Goal: Task Accomplishment & Management: Manage account settings

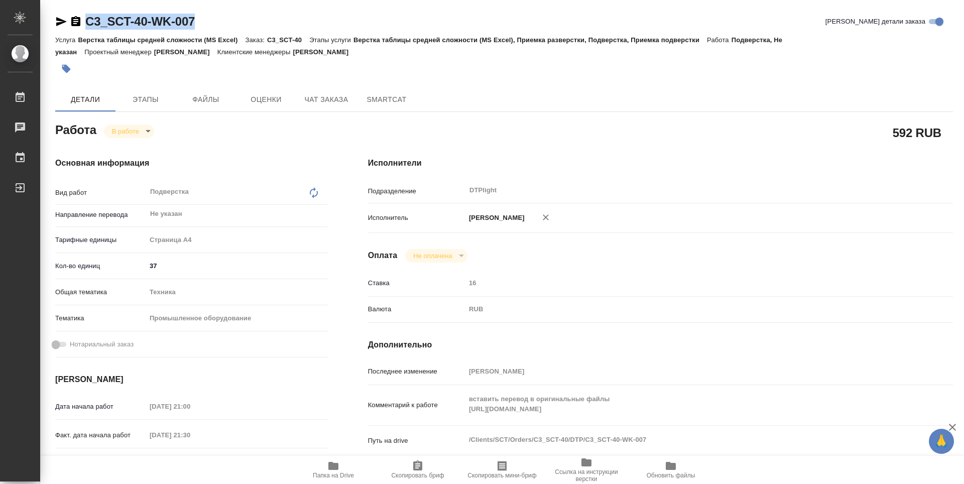
click at [337, 466] on icon "button" at bounding box center [333, 466] width 10 height 8
click at [141, 132] on body "🙏 .cls-1 fill:#fff; AWATERA Zubakova Viktoriya Работы 0 Чаты График Выйти C3_SC…" at bounding box center [482, 242] width 964 height 484
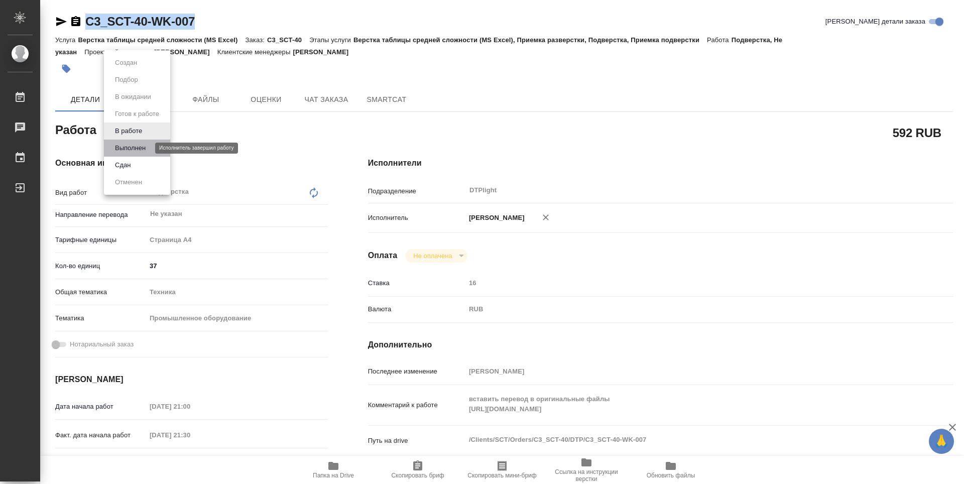
click at [148, 146] on button "Выполнен" at bounding box center [130, 148] width 37 height 11
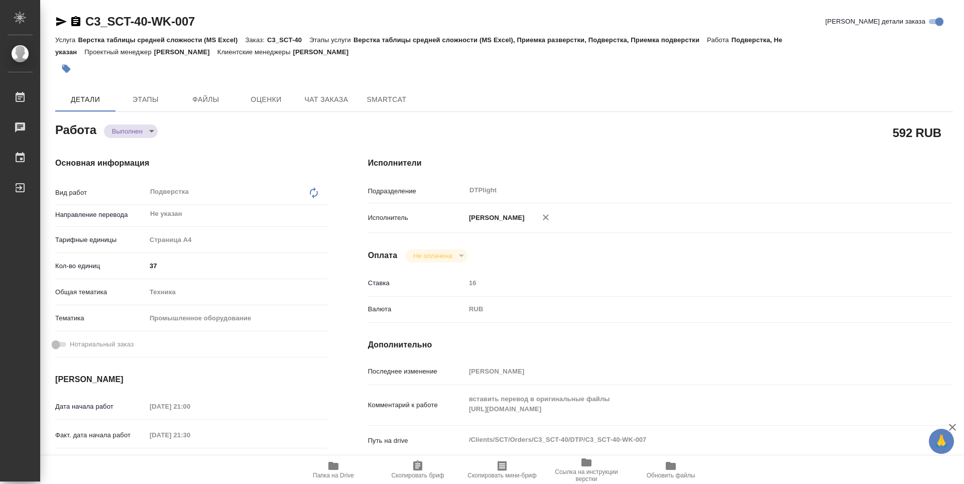
type textarea "x"
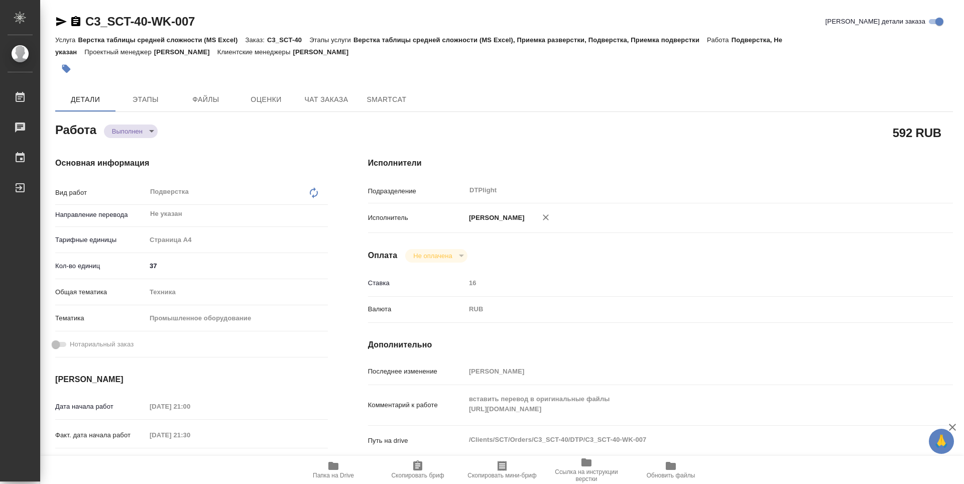
type textarea "x"
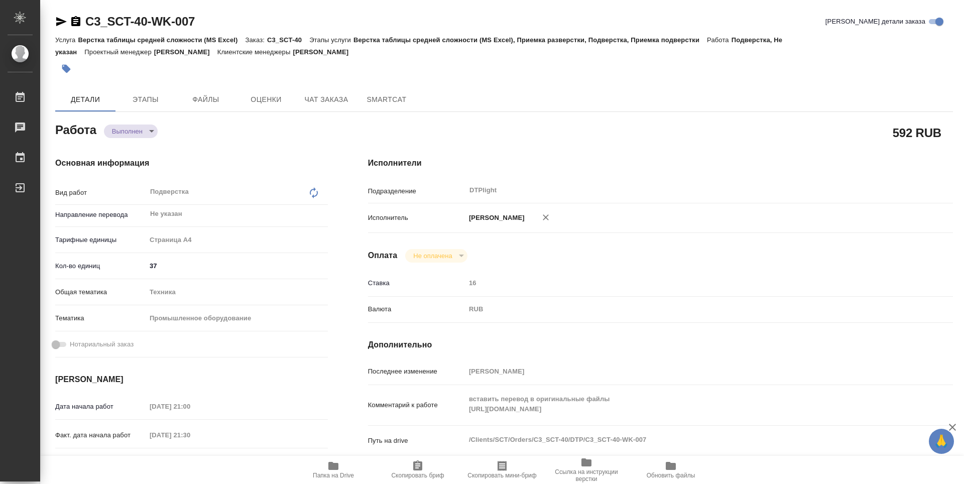
type textarea "x"
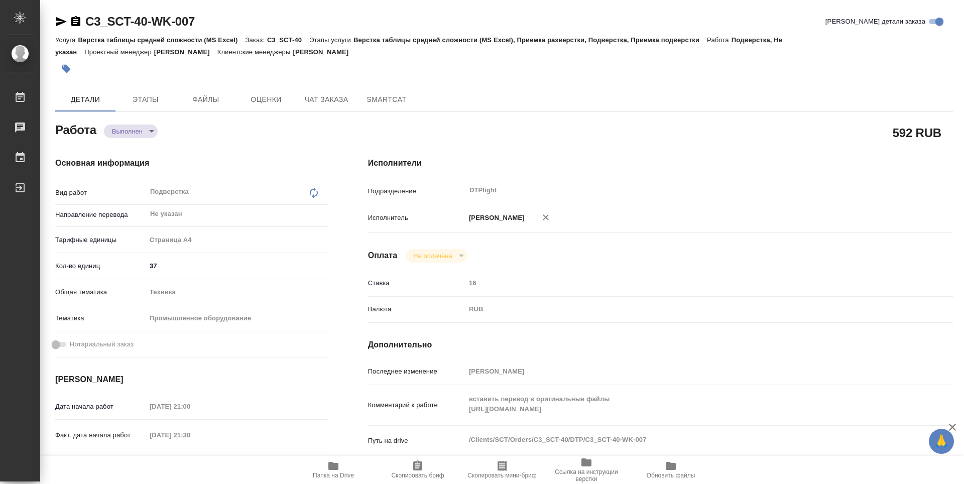
type textarea "x"
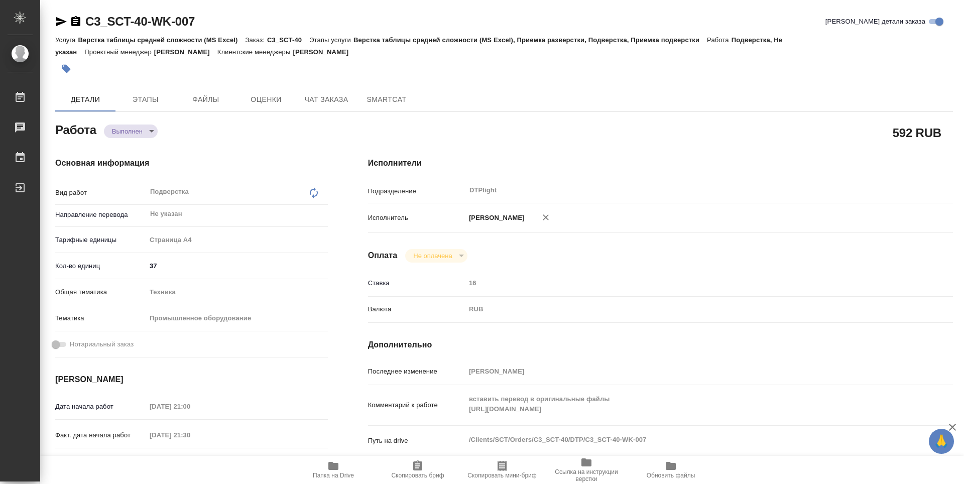
type textarea "x"
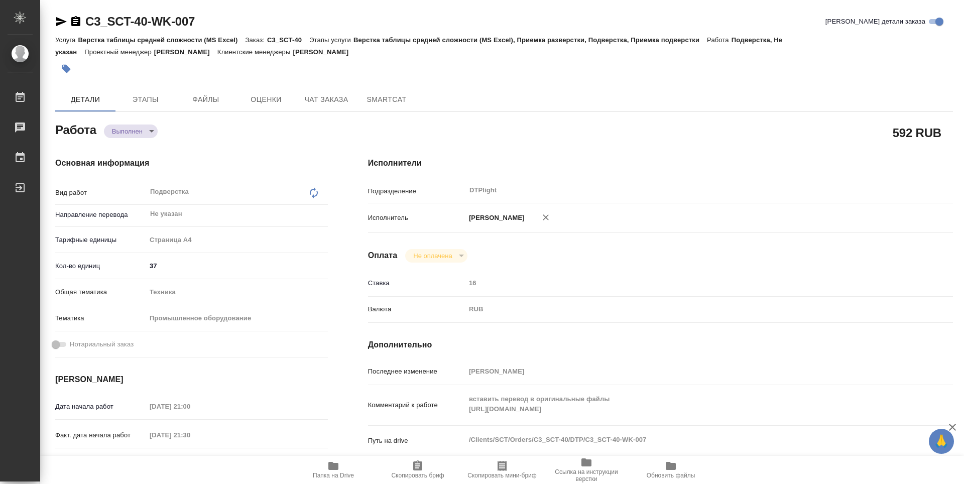
type textarea "x"
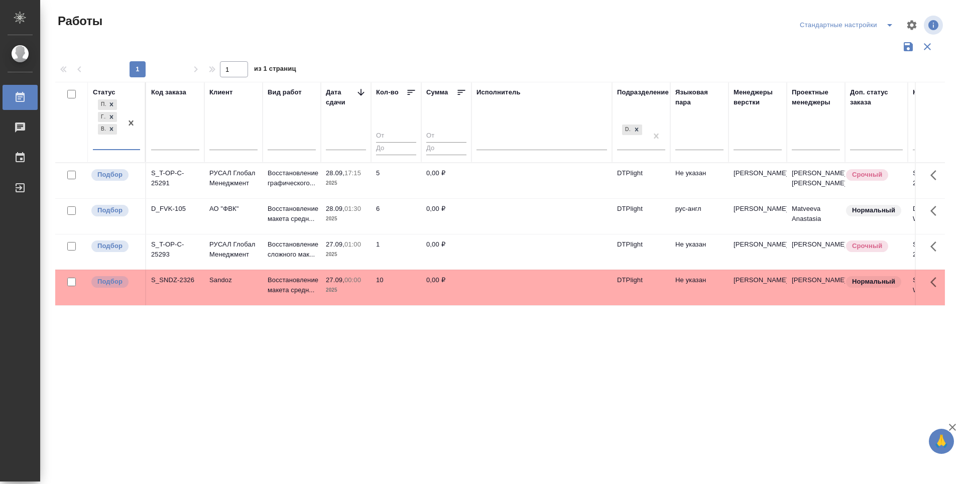
click at [364, 91] on icon at bounding box center [361, 92] width 10 height 10
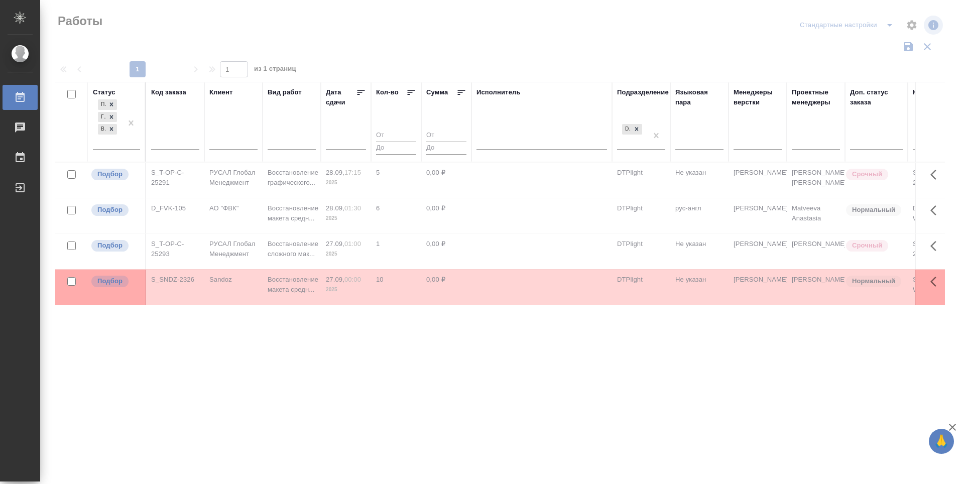
click at [364, 91] on icon at bounding box center [361, 92] width 10 height 10
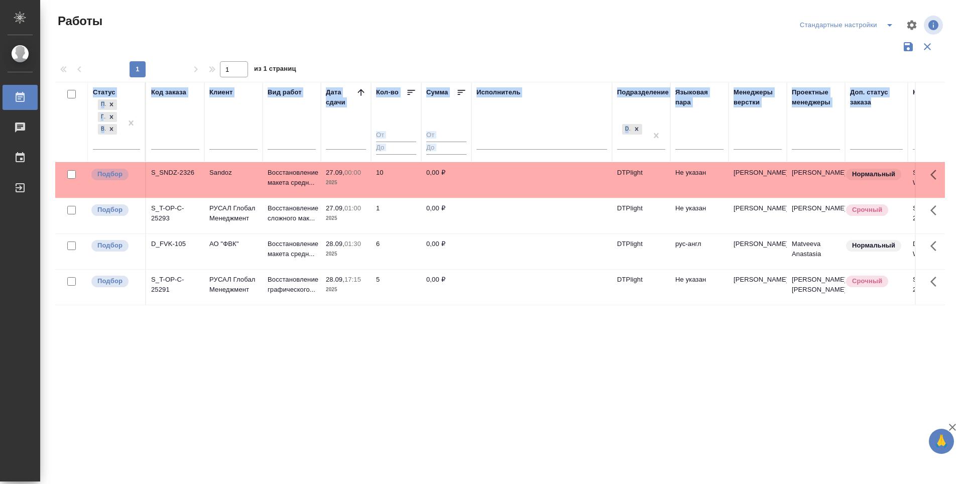
drag, startPoint x: 872, startPoint y: 128, endPoint x: 963, endPoint y: 237, distance: 141.8
click at [925, 248] on table "Статус Подбор Готов к работе В работе Код заказа Клиент Вид работ [PERSON_NAME]…" at bounding box center [525, 193] width 941 height 223
drag, startPoint x: 887, startPoint y: 104, endPoint x: 963, endPoint y: 209, distance: 129.8
click at [924, 249] on table "Статус Подбор Готов к работе В работе Код заказа Клиент Вид работ [PERSON_NAME]…" at bounding box center [525, 193] width 941 height 223
click at [591, 365] on div "Статус Подбор Готов к работе В работе Код заказа Клиент Вид работ [PERSON_NAME]…" at bounding box center [499, 262] width 889 height 361
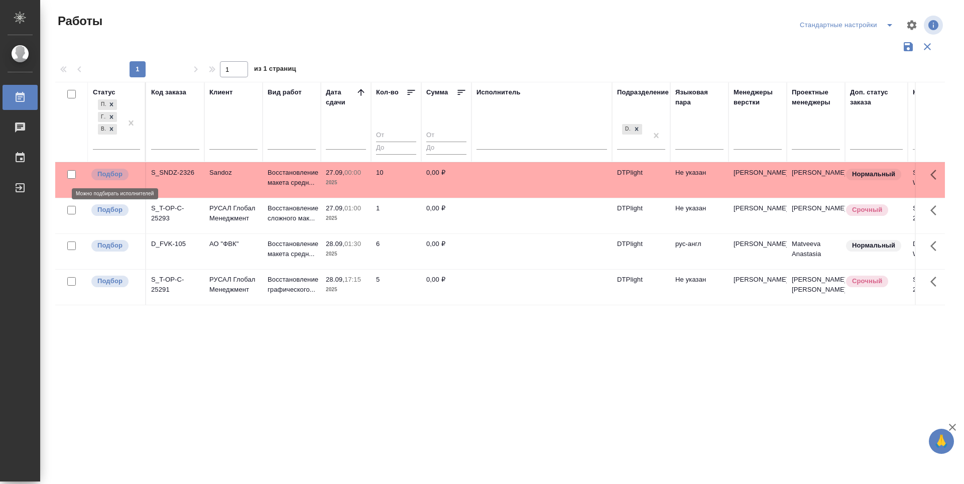
click at [112, 174] on p "Подбор" at bounding box center [109, 174] width 25 height 10
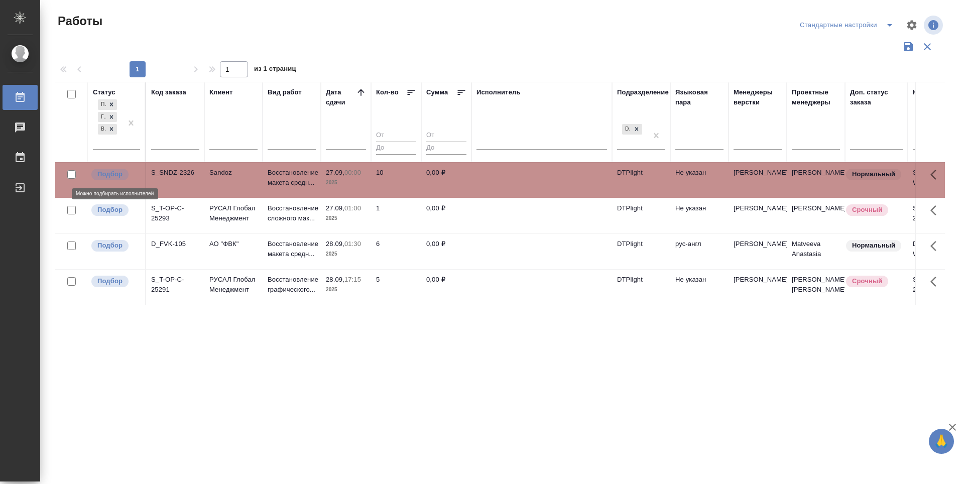
click at [112, 174] on p "Подбор" at bounding box center [109, 174] width 25 height 10
click at [430, 346] on div "Статус Подбор Готов к работе В работе Код заказа Клиент Вид работ [PERSON_NAME]…" at bounding box center [499, 262] width 889 height 361
click at [106, 210] on p "Подбор" at bounding box center [109, 210] width 25 height 10
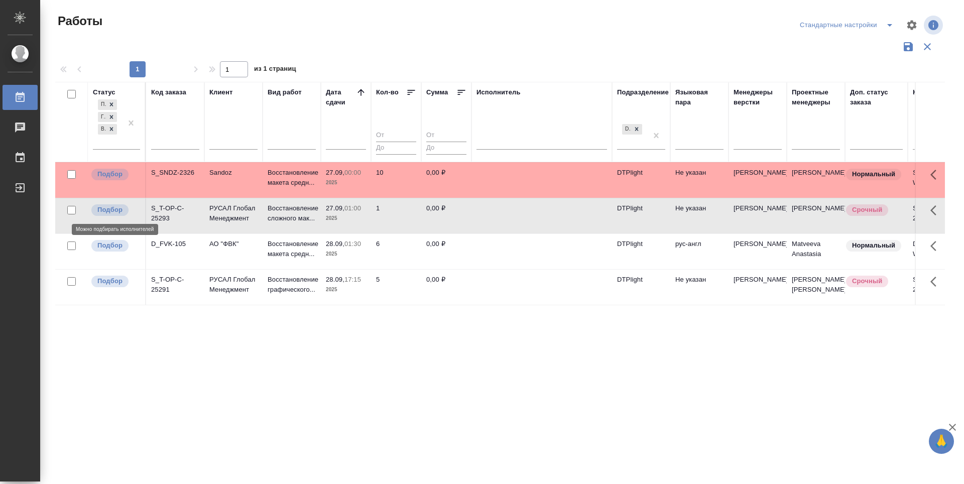
click at [106, 210] on p "Подбор" at bounding box center [109, 210] width 25 height 10
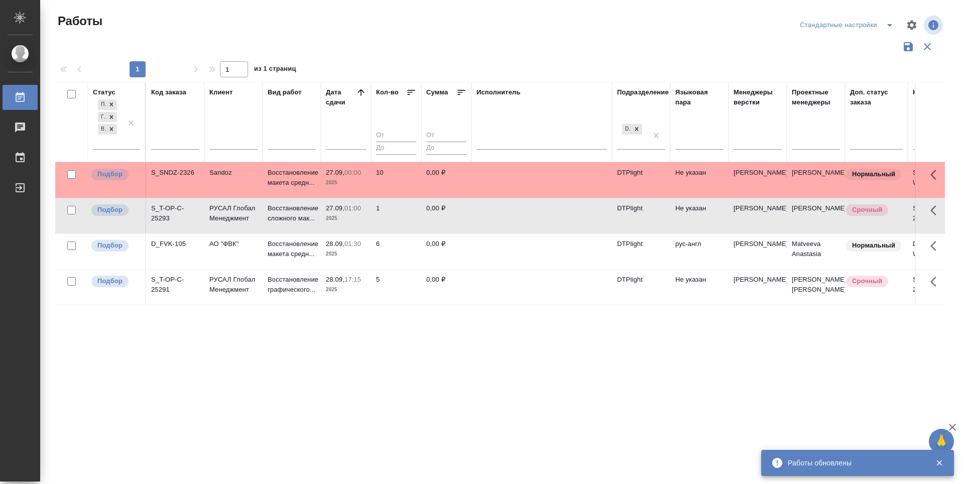
click at [408, 355] on div "Статус Подбор Готов к работе В работе Код заказа Клиент Вид работ [PERSON_NAME]…" at bounding box center [499, 262] width 889 height 361
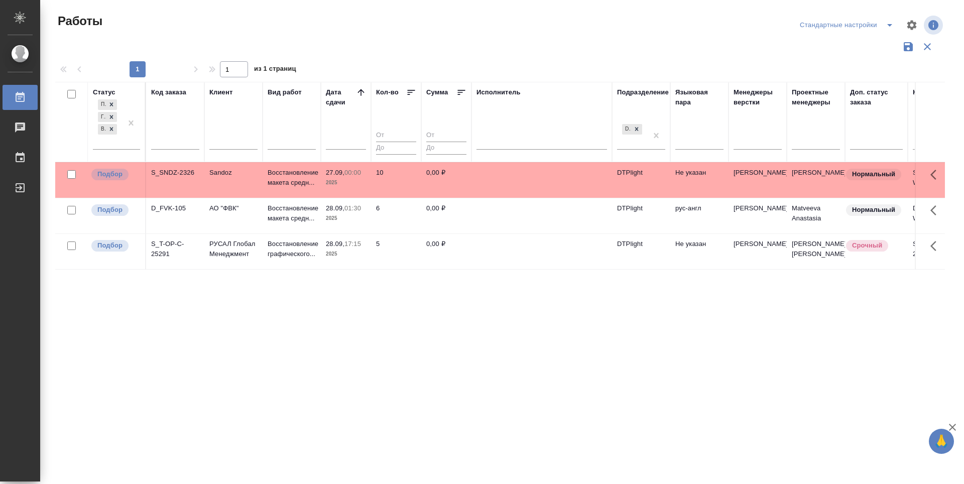
click at [308, 356] on div "Статус Подбор Готов к работе В работе Код заказа Клиент Вид работ [PERSON_NAME]…" at bounding box center [499, 262] width 889 height 361
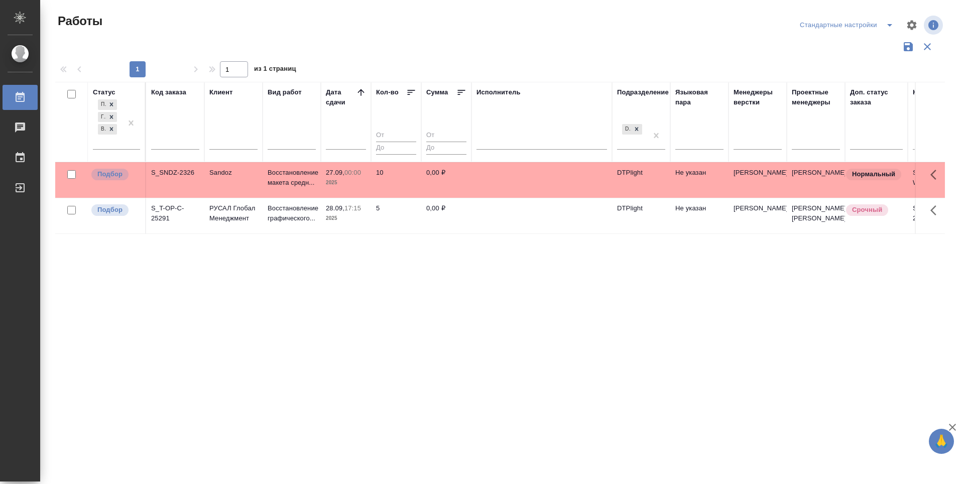
click at [644, 404] on div "Статус Подбор Готов к работе В работе Код заказа Клиент Вид работ [PERSON_NAME]…" at bounding box center [499, 262] width 889 height 361
click at [554, 320] on div "Статус Подбор Готов к работе В работе Код заказа Клиент Вид работ [PERSON_NAME]…" at bounding box center [499, 262] width 889 height 361
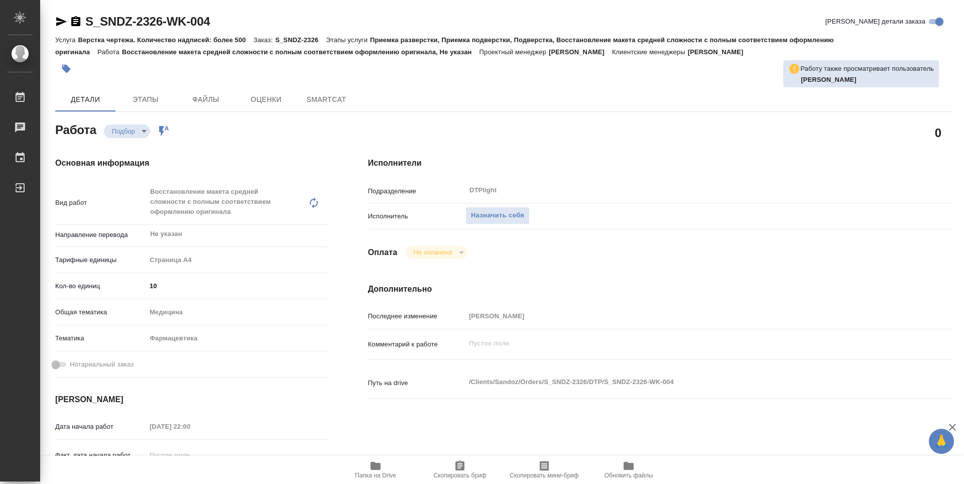
type textarea "x"
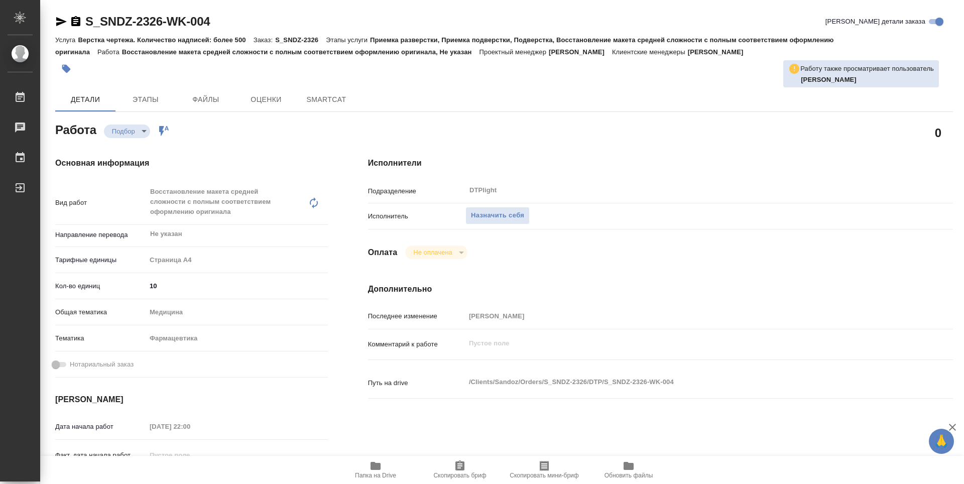
type textarea "x"
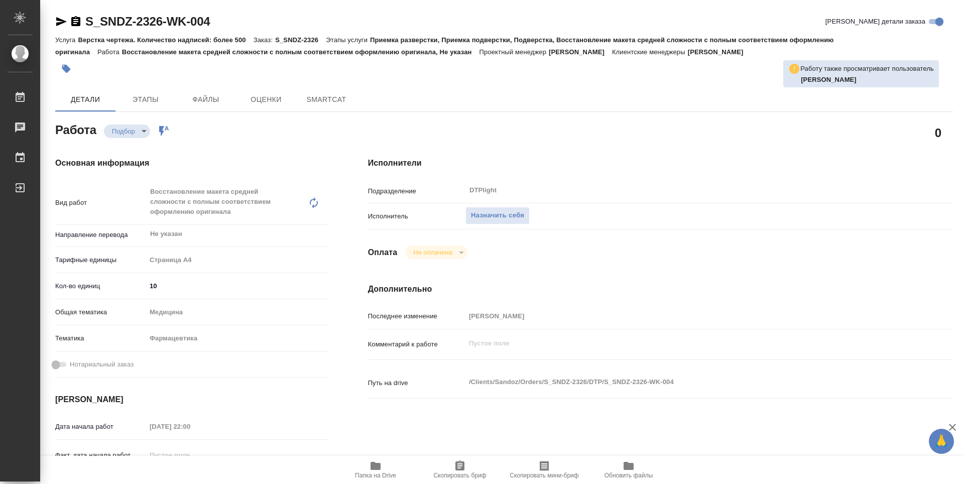
type textarea "x"
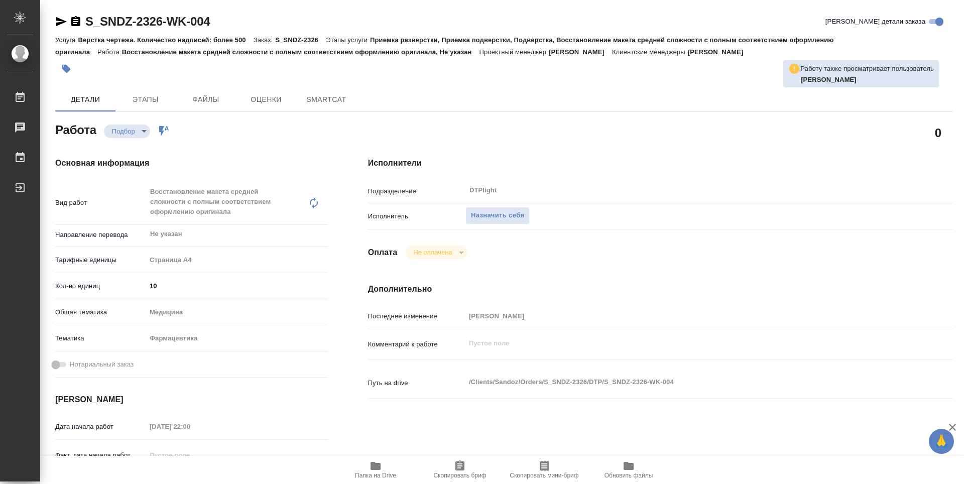
type textarea "x"
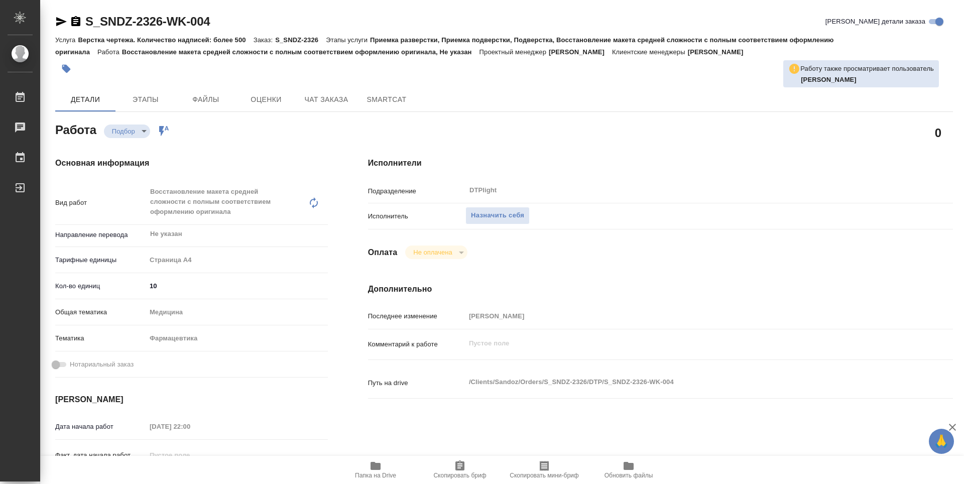
type textarea "x"
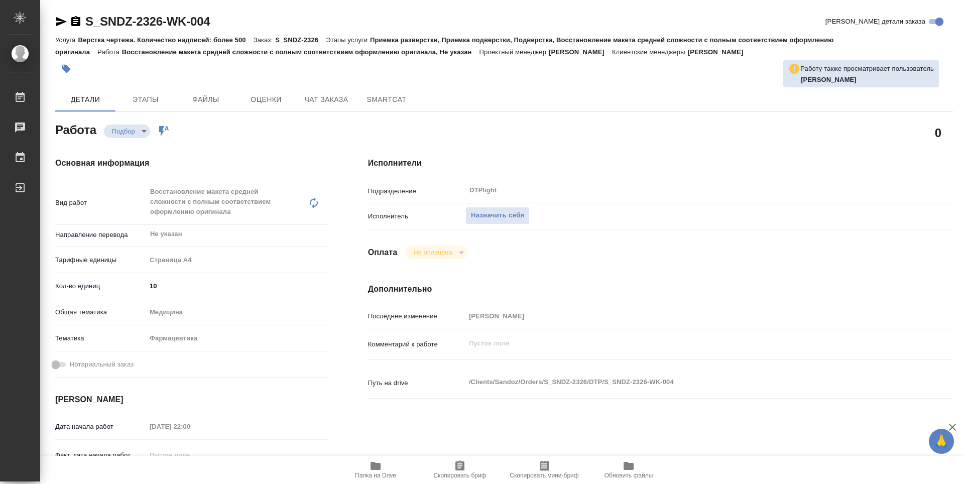
type textarea "x"
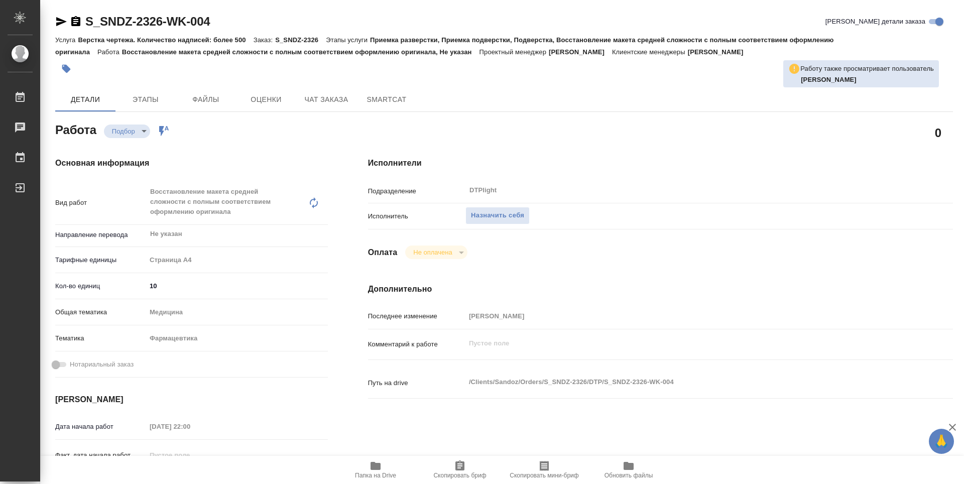
click at [795, 224] on div "Назначить себя" at bounding box center [684, 216] width 439 height 18
click at [385, 462] on span "Папка на Drive" at bounding box center [375, 469] width 72 height 19
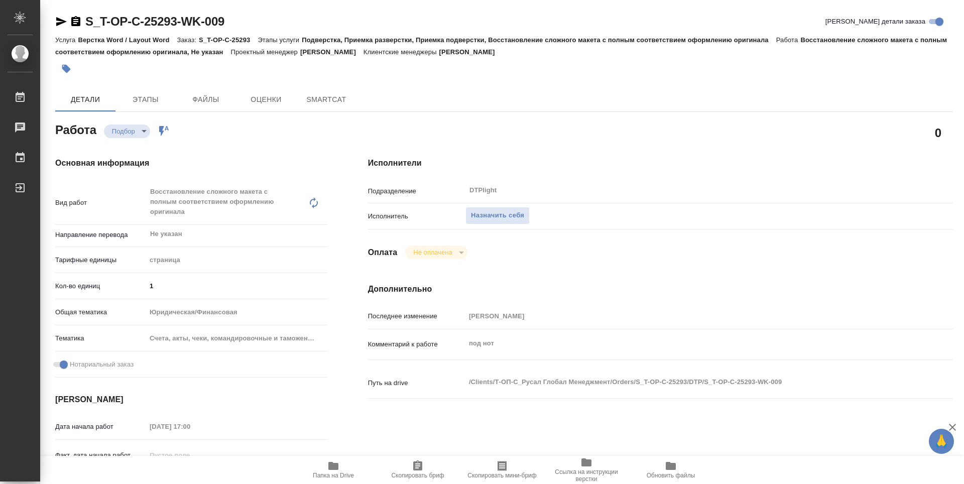
type textarea "x"
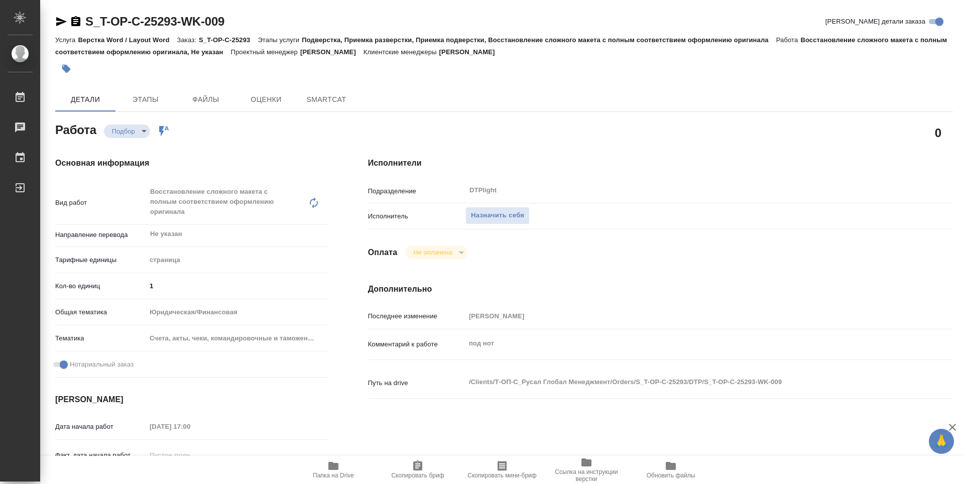
type textarea "x"
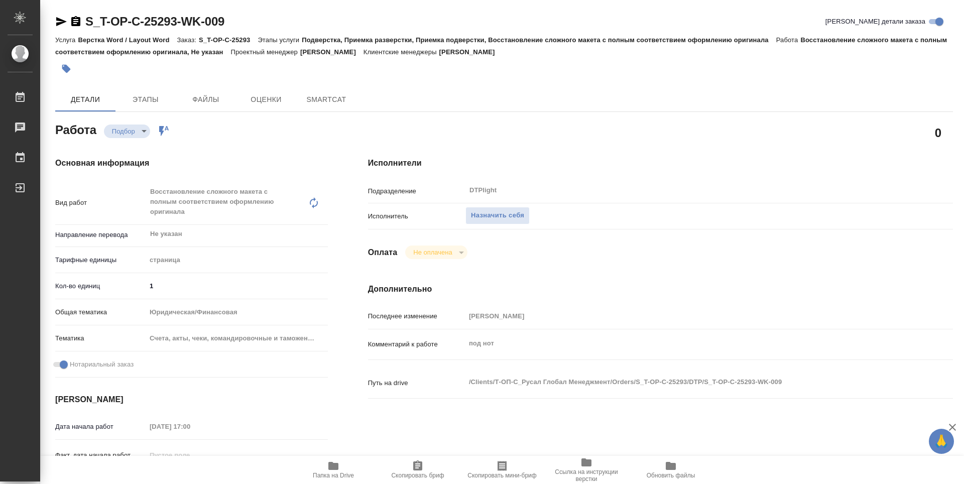
type textarea "x"
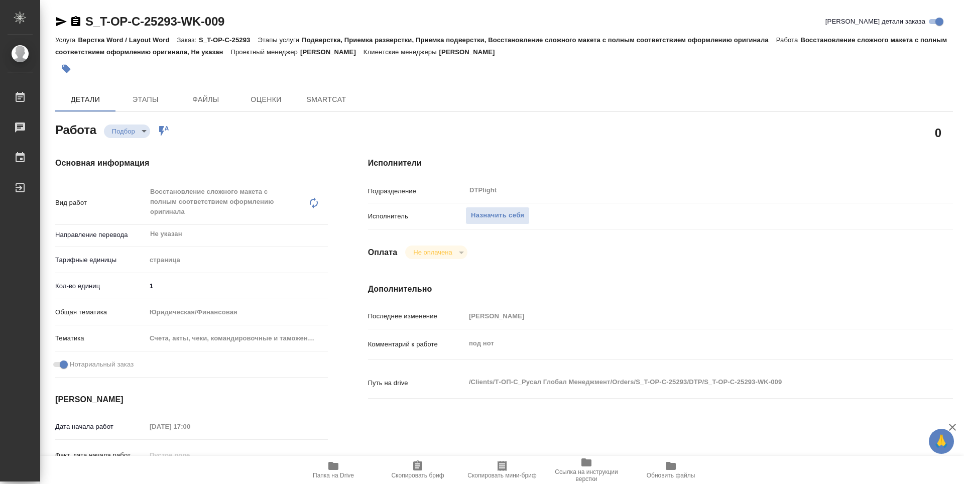
type textarea "x"
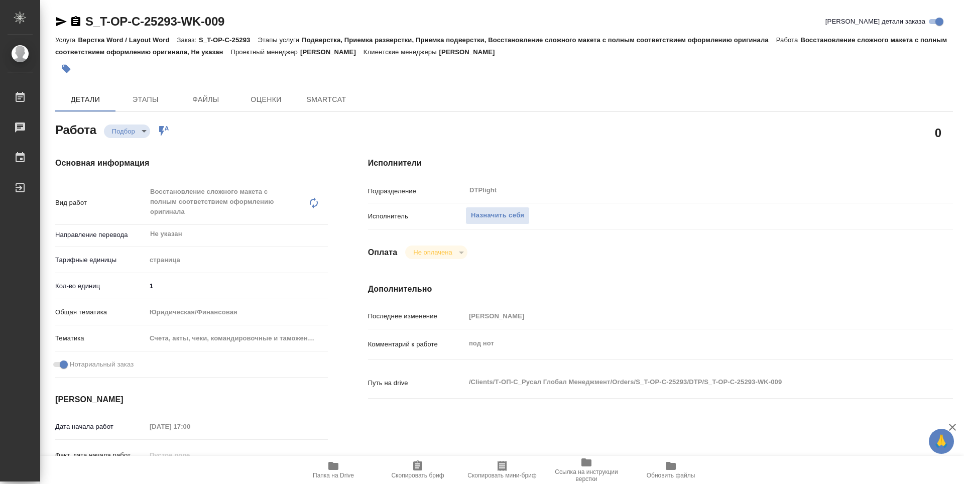
type textarea "x"
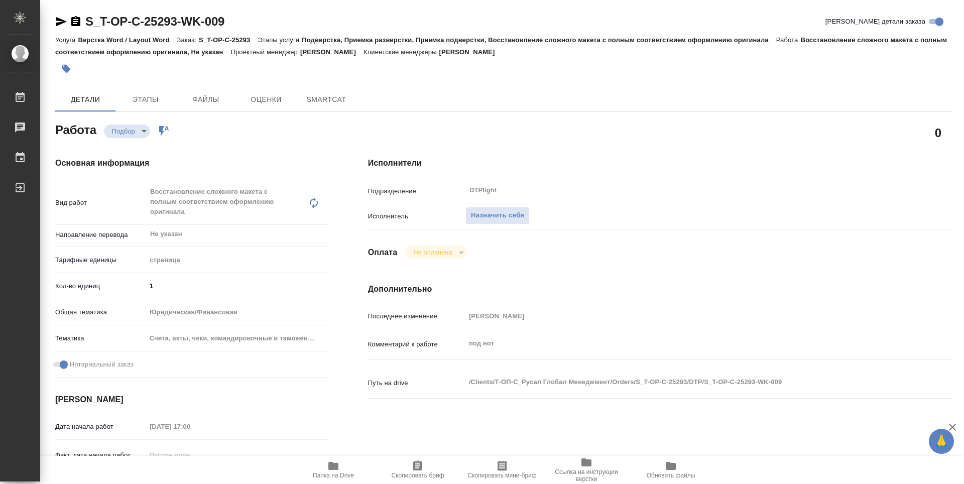
type textarea "x"
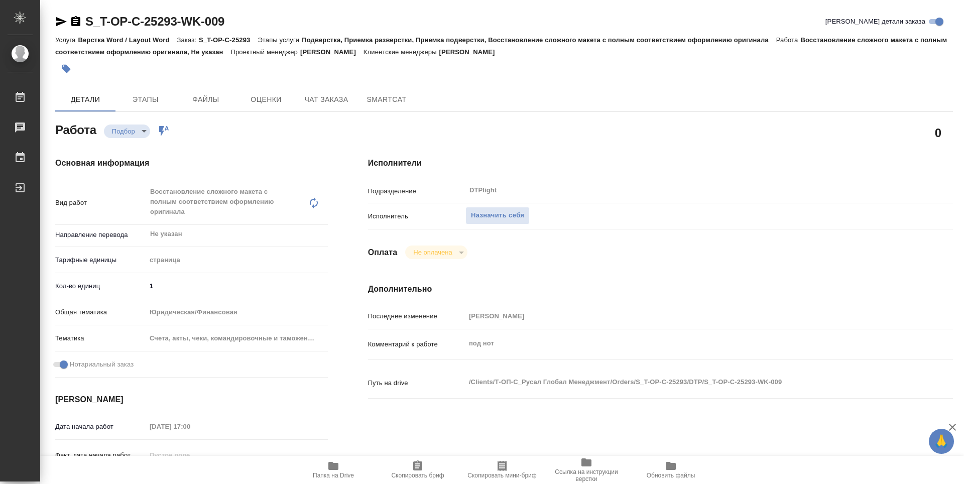
type textarea "x"
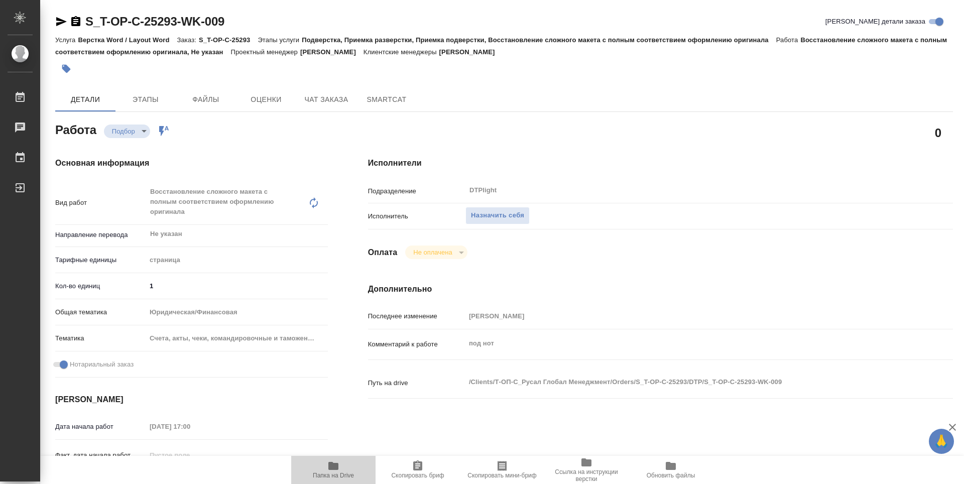
click at [333, 468] on icon "button" at bounding box center [333, 466] width 10 height 8
type textarea "x"
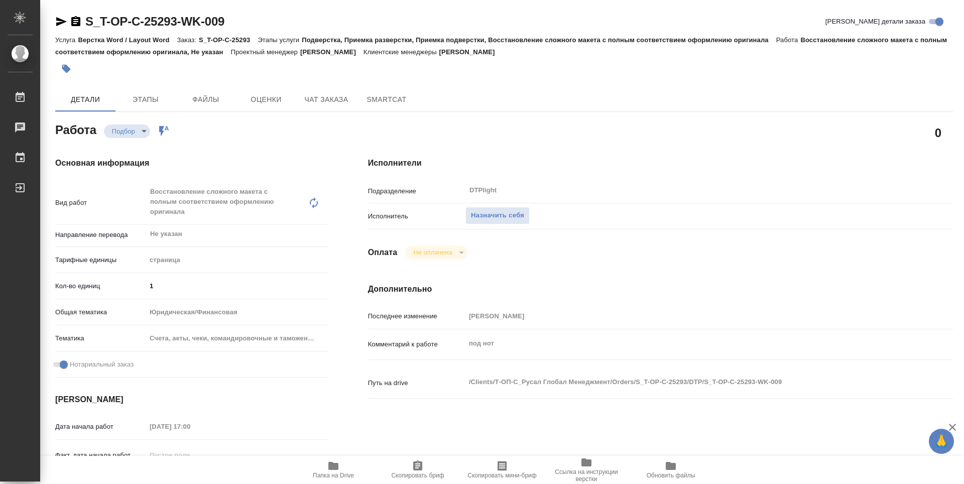
type textarea "x"
